Goal: Navigation & Orientation: Find specific page/section

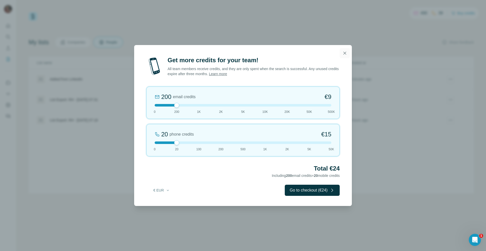
click at [344, 54] on icon "button" at bounding box center [344, 53] width 5 height 5
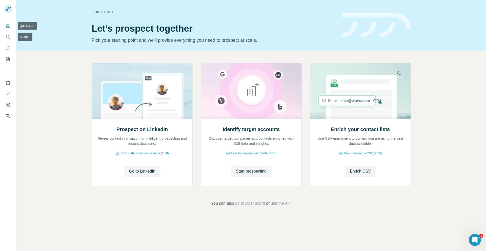
click at [8, 28] on icon "Quick start" at bounding box center [8, 25] width 5 height 5
